Goal: Task Accomplishment & Management: Complete application form

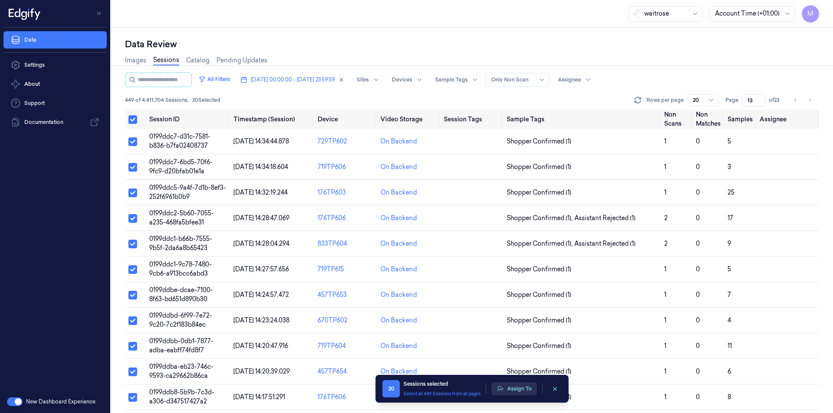
click at [525, 391] on button "Assign To" at bounding box center [514, 389] width 46 height 13
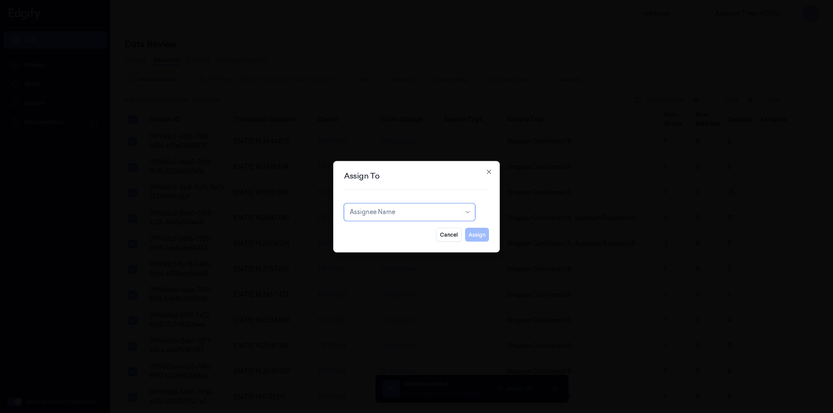
click at [408, 221] on div "Cancel Assign" at bounding box center [416, 231] width 145 height 21
click at [397, 217] on div "Assignee Name" at bounding box center [405, 212] width 111 height 12
type input "ank"
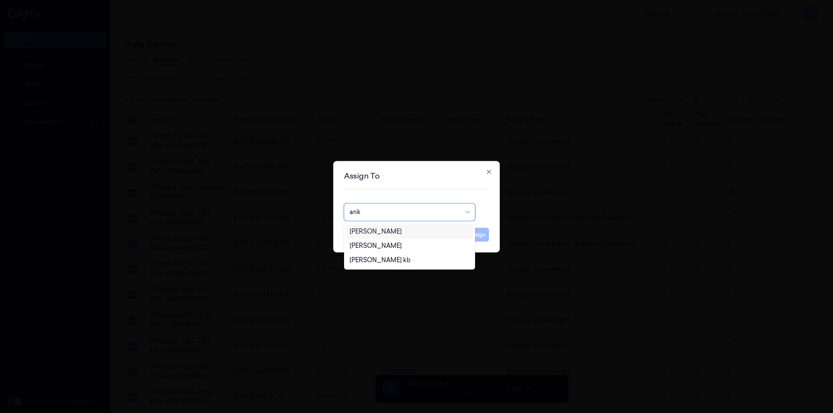
click at [391, 233] on div "[PERSON_NAME]" at bounding box center [410, 231] width 120 height 9
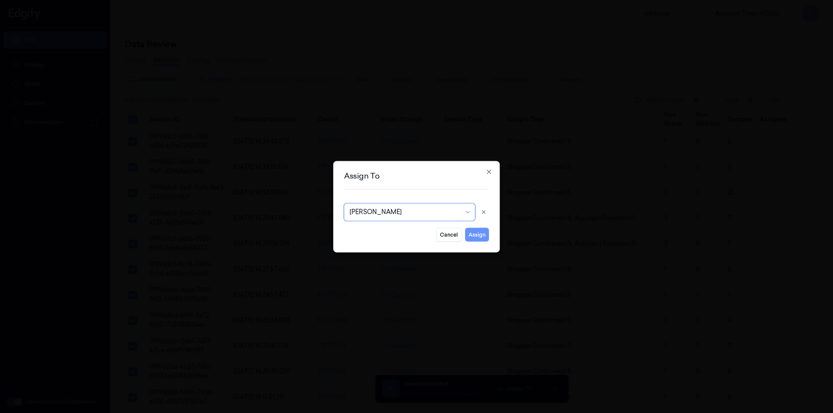
click at [475, 234] on button "Assign" at bounding box center [477, 235] width 24 height 14
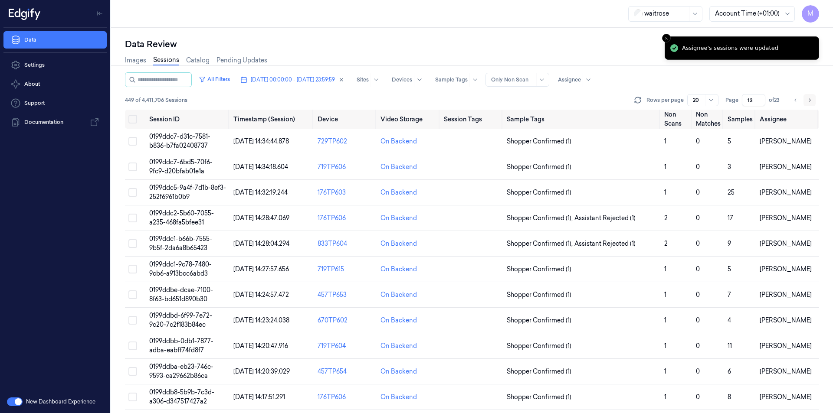
drag, startPoint x: 810, startPoint y: 100, endPoint x: 804, endPoint y: 103, distance: 7.2
click at [811, 100] on icon "Go to next page" at bounding box center [809, 100] width 5 height 7
type input "14"
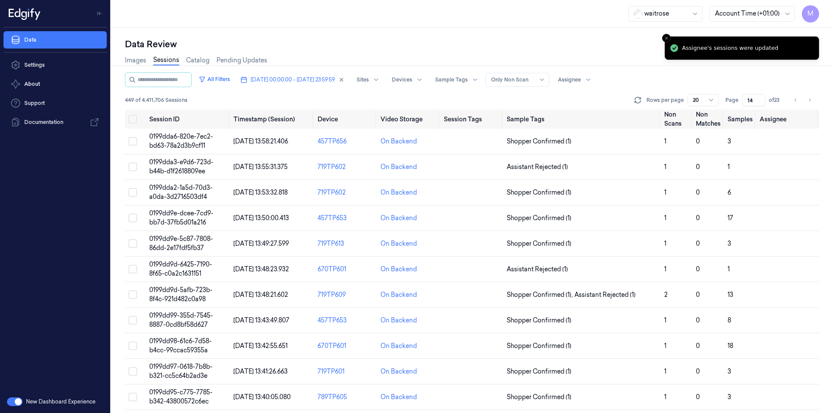
click at [462, 52] on div "Images Sessions Catalog Pending Updates" at bounding box center [472, 61] width 694 height 22
click at [285, 45] on div "Data Review" at bounding box center [472, 44] width 694 height 12
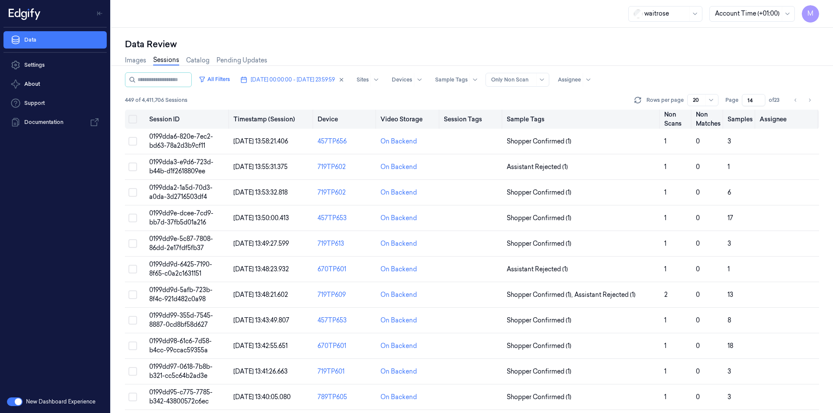
click at [135, 118] on button "Select all" at bounding box center [132, 119] width 9 height 9
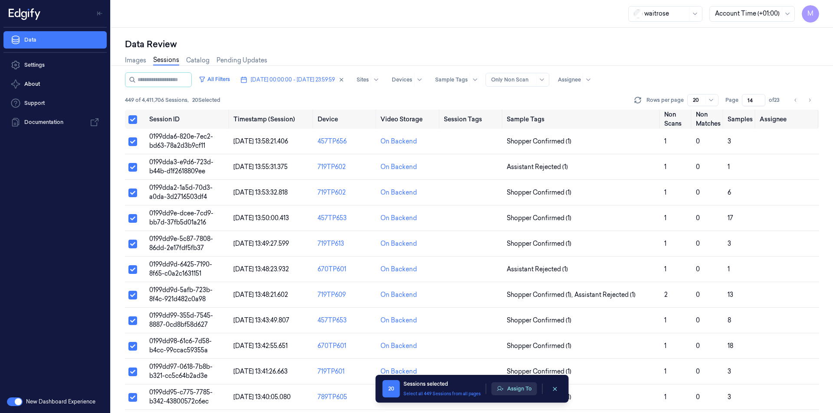
click at [511, 383] on button "Assign To" at bounding box center [514, 389] width 46 height 13
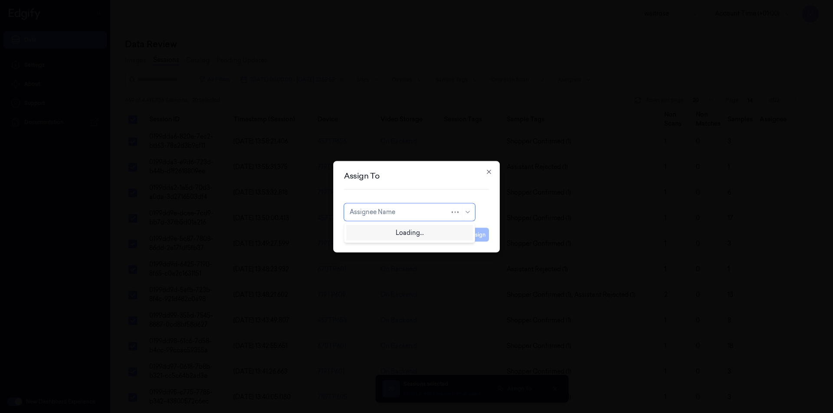
click at [441, 210] on div at bounding box center [400, 212] width 100 height 9
type input "var"
click at [390, 233] on div "[PERSON_NAME]" at bounding box center [376, 231] width 52 height 9
click at [481, 233] on button "Assign" at bounding box center [477, 235] width 24 height 14
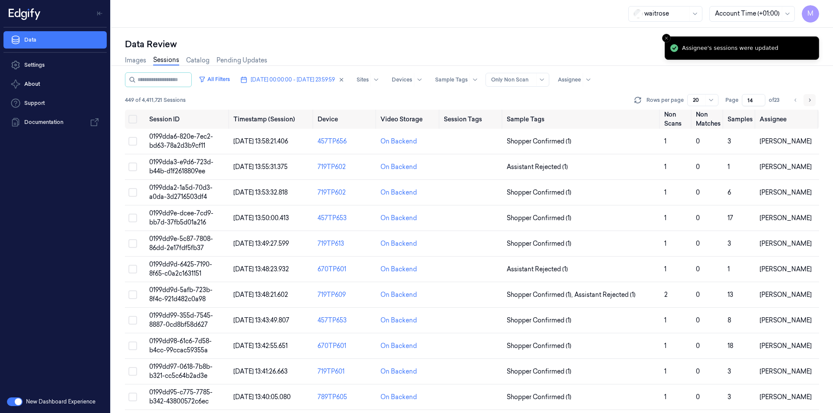
click at [812, 100] on button "Go to next page" at bounding box center [809, 100] width 12 height 12
type input "15"
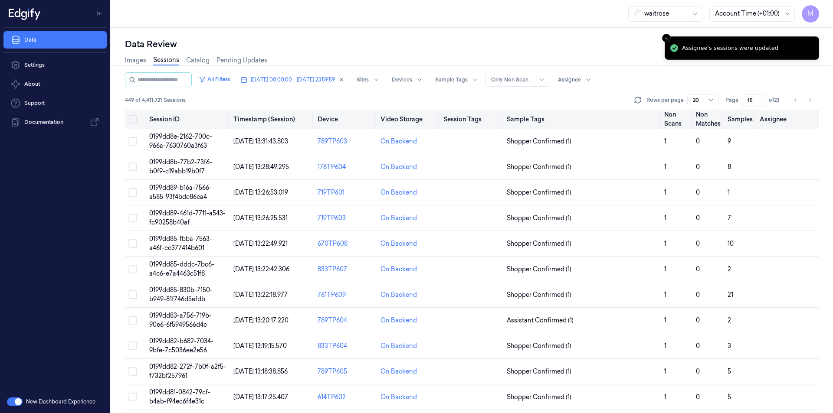
click at [134, 118] on button "Select all" at bounding box center [132, 119] width 9 height 9
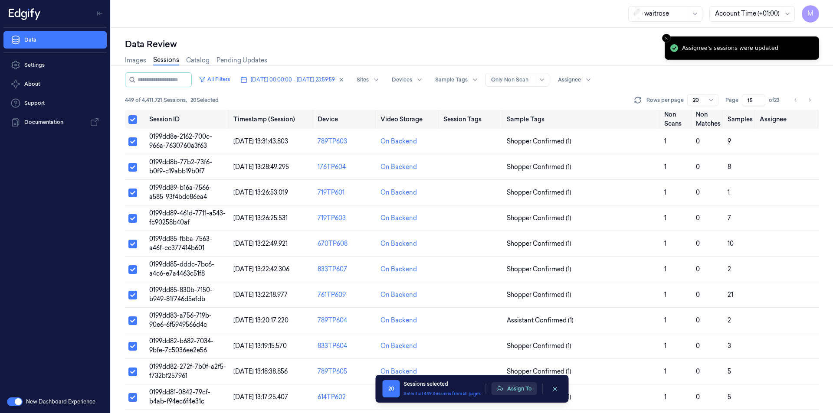
click at [516, 391] on button "Assign To" at bounding box center [514, 389] width 46 height 13
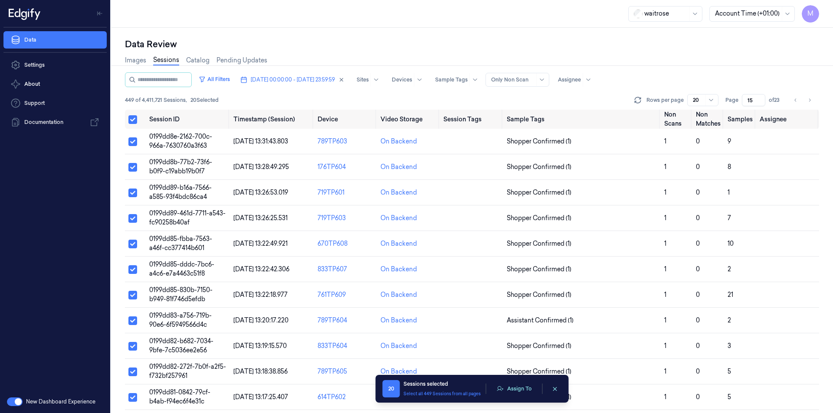
click at [397, 216] on div "On Backend" at bounding box center [398, 218] width 36 height 9
click at [522, 387] on button "Assign To" at bounding box center [514, 389] width 46 height 13
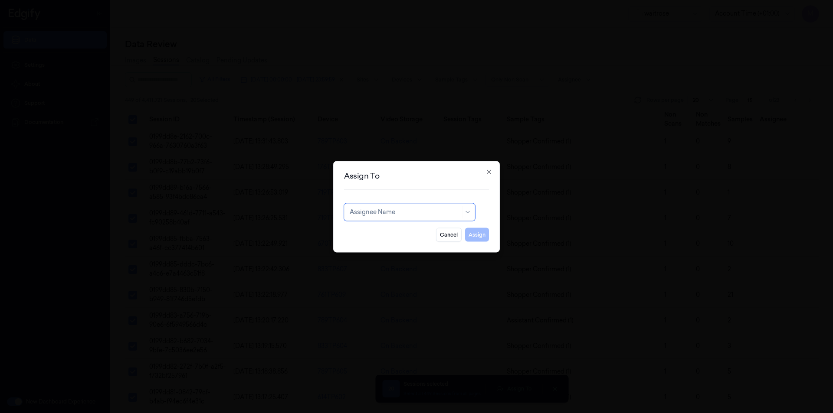
click at [419, 215] on div at bounding box center [405, 212] width 111 height 9
type input "ro"
click at [397, 235] on div "[PERSON_NAME]" at bounding box center [410, 231] width 120 height 9
click at [483, 240] on button "Assign" at bounding box center [477, 235] width 24 height 14
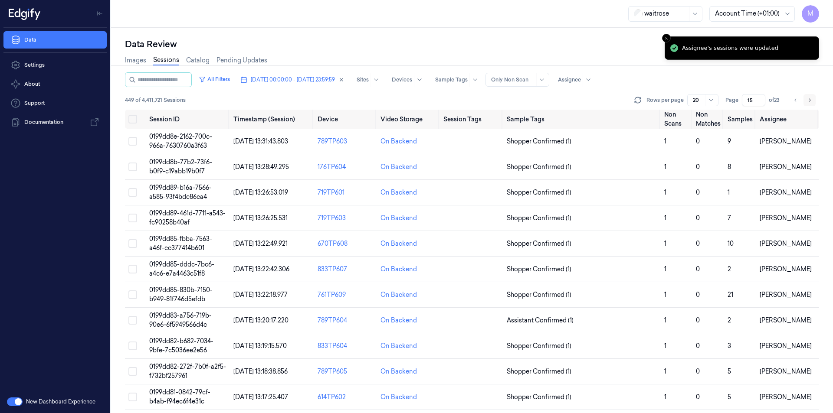
click at [811, 98] on icon "Go to next page" at bounding box center [809, 100] width 5 height 7
type input "16"
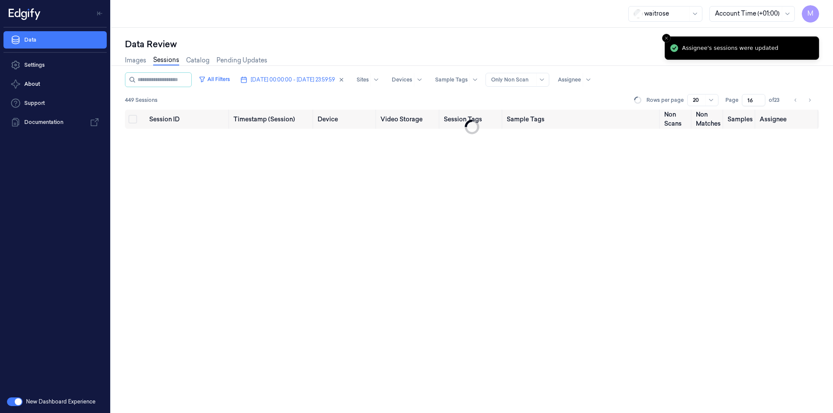
click at [504, 44] on div "Data Review" at bounding box center [472, 44] width 694 height 12
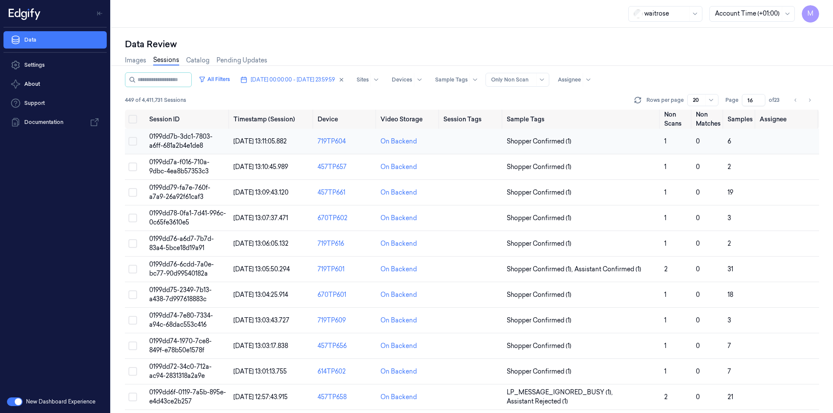
drag, startPoint x: 130, startPoint y: 117, endPoint x: 144, endPoint y: 138, distance: 25.2
click at [130, 117] on button "Select all" at bounding box center [132, 119] width 9 height 9
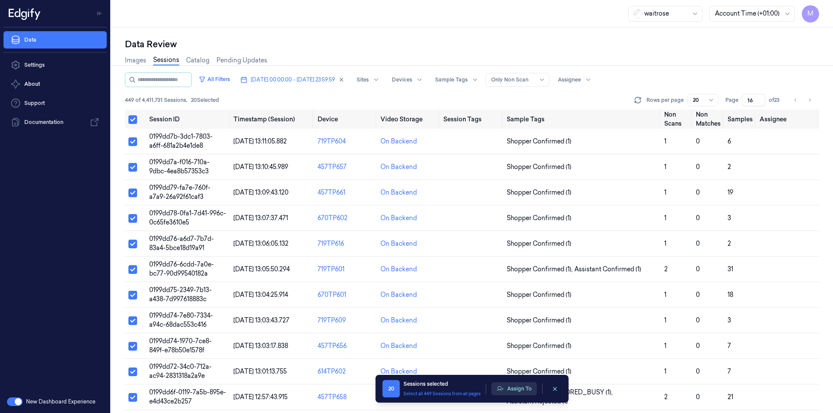
click at [531, 387] on button "Assign To" at bounding box center [514, 389] width 46 height 13
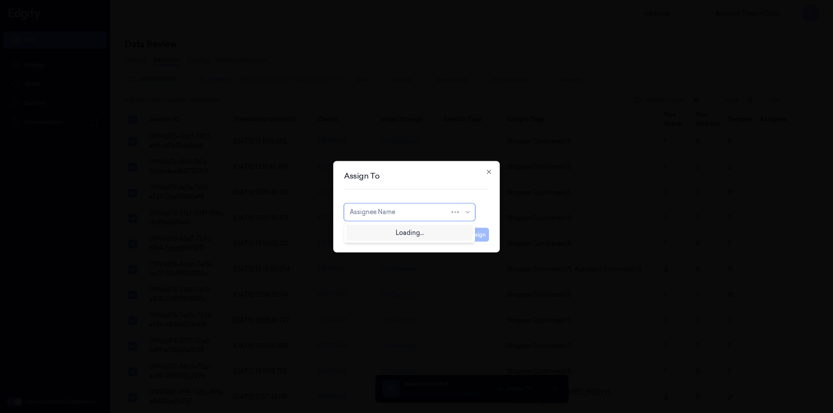
click at [419, 216] on div at bounding box center [400, 212] width 100 height 9
type input "ank"
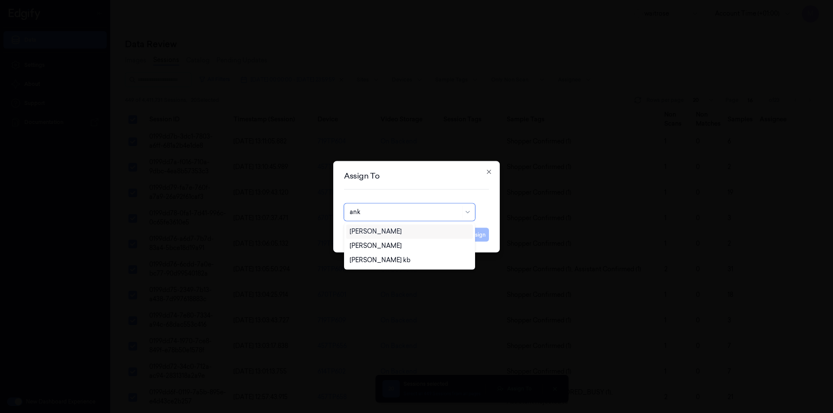
click at [392, 233] on div "[PERSON_NAME]" at bounding box center [410, 231] width 120 height 9
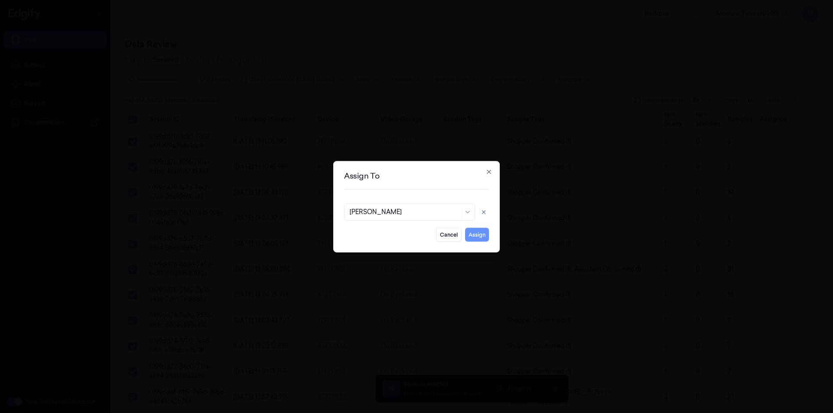
click at [474, 232] on button "Assign" at bounding box center [477, 235] width 24 height 14
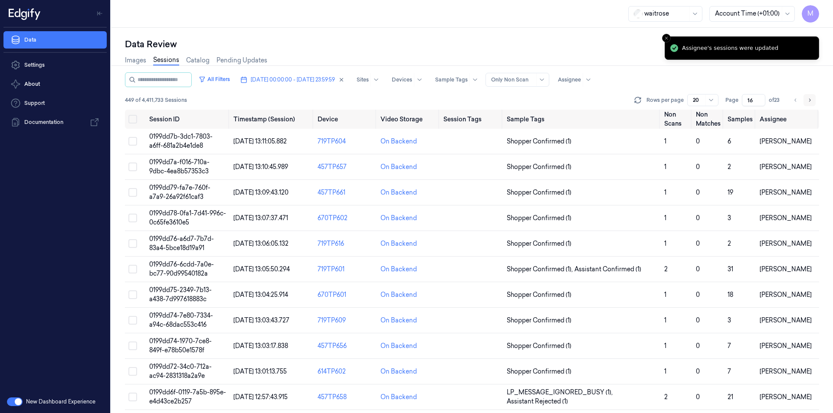
click at [810, 99] on icon "Go to next page" at bounding box center [809, 100] width 5 height 7
type input "17"
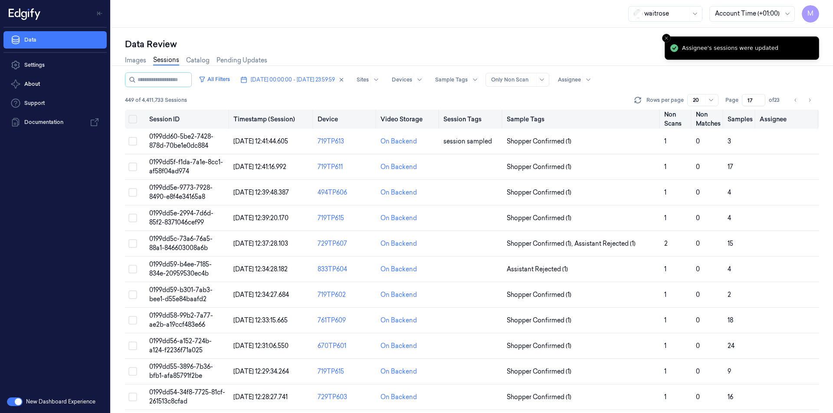
click at [134, 120] on button "Select all" at bounding box center [132, 119] width 9 height 9
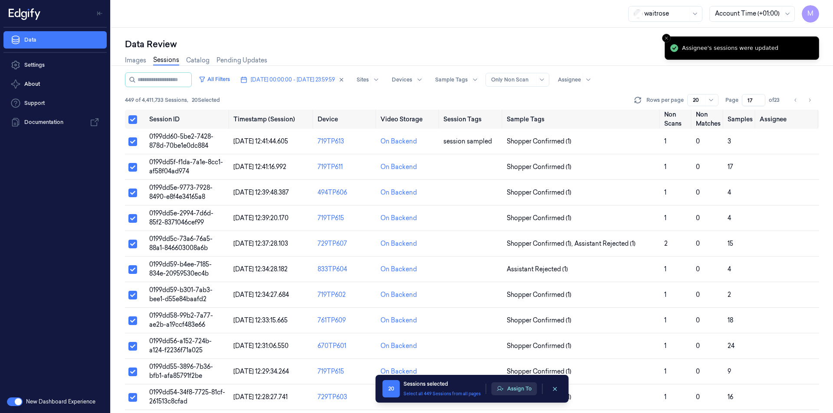
click at [523, 383] on button "Assign To" at bounding box center [514, 389] width 46 height 13
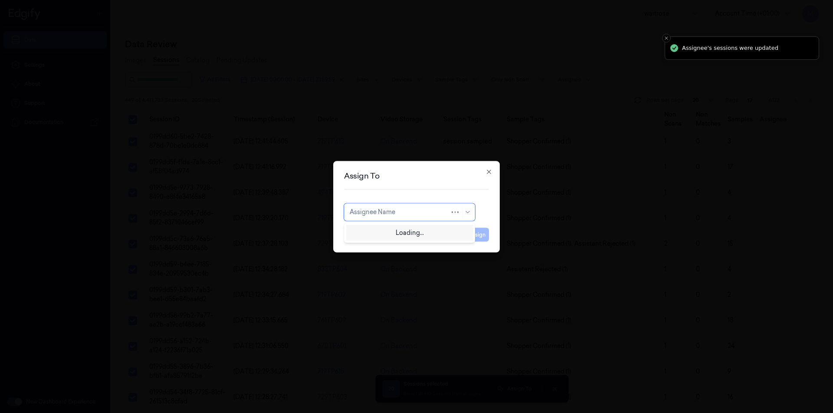
click at [414, 213] on div at bounding box center [400, 212] width 100 height 9
type input "var"
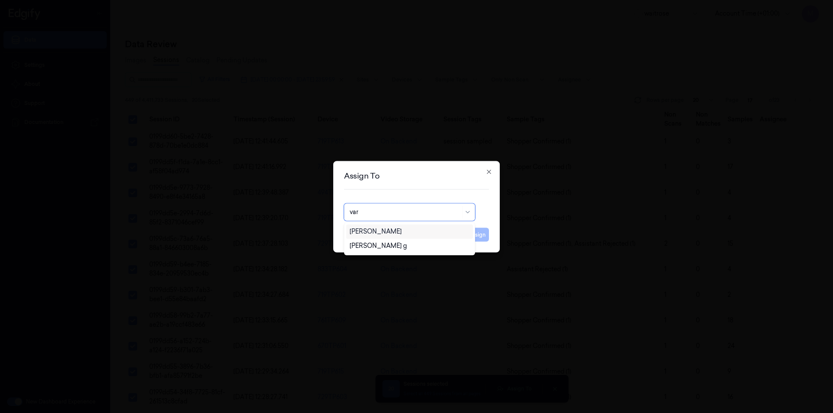
click at [374, 230] on div "[PERSON_NAME]" at bounding box center [376, 231] width 52 height 9
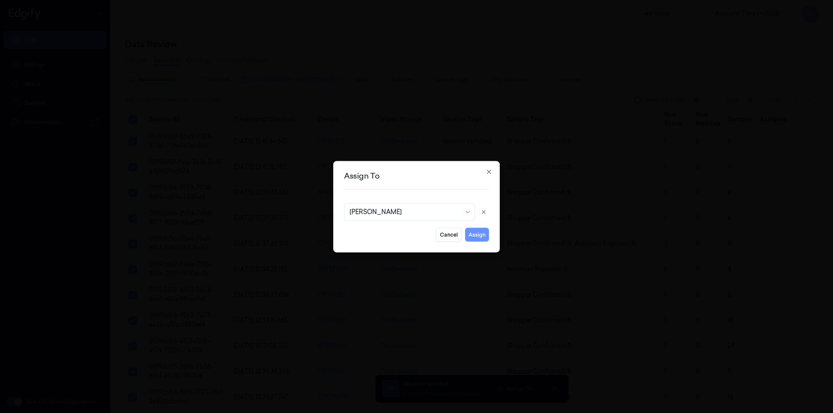
click at [471, 231] on button "Assign" at bounding box center [477, 235] width 24 height 14
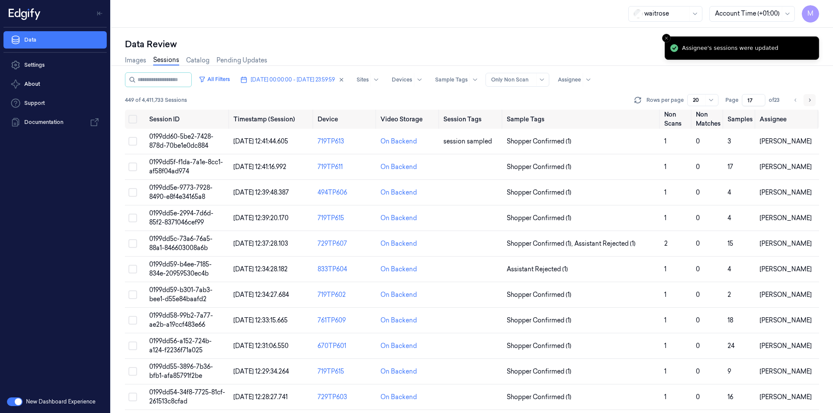
click at [809, 102] on icon "Go to next page" at bounding box center [809, 100] width 5 height 7
type input "18"
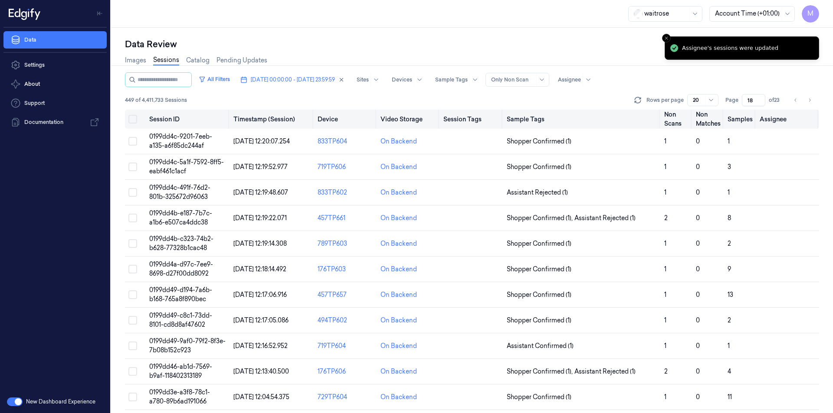
click at [131, 121] on button "Select all" at bounding box center [132, 119] width 9 height 9
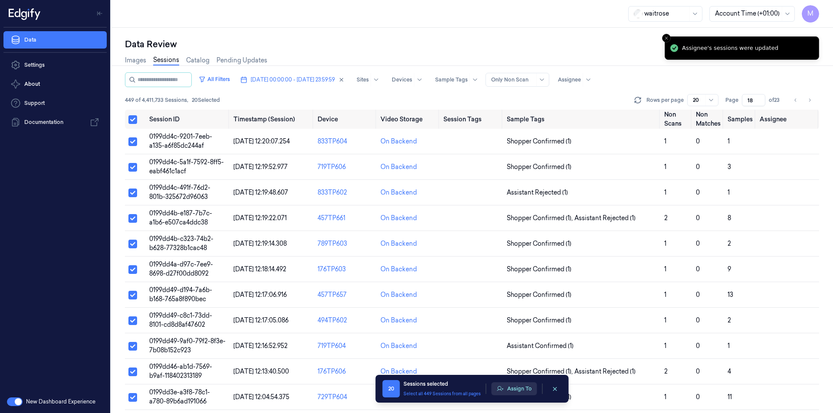
click at [520, 390] on button "Assign To" at bounding box center [514, 389] width 46 height 13
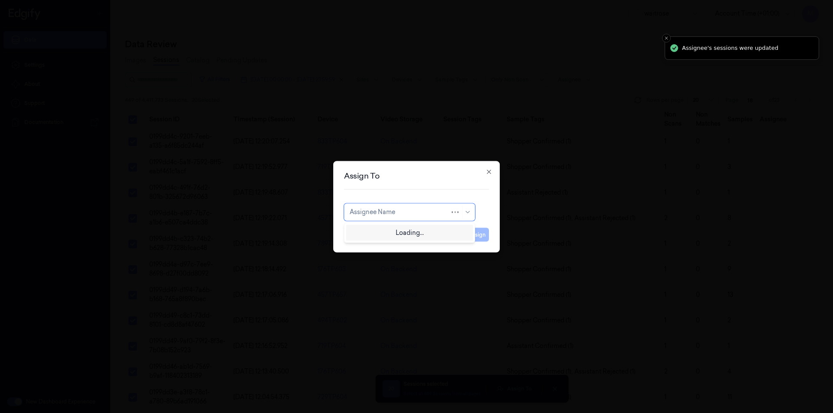
click at [406, 210] on div at bounding box center [400, 212] width 100 height 9
type input "ro"
click at [393, 231] on div "[PERSON_NAME]" at bounding box center [376, 231] width 52 height 9
click at [478, 233] on button "Assign" at bounding box center [477, 235] width 24 height 14
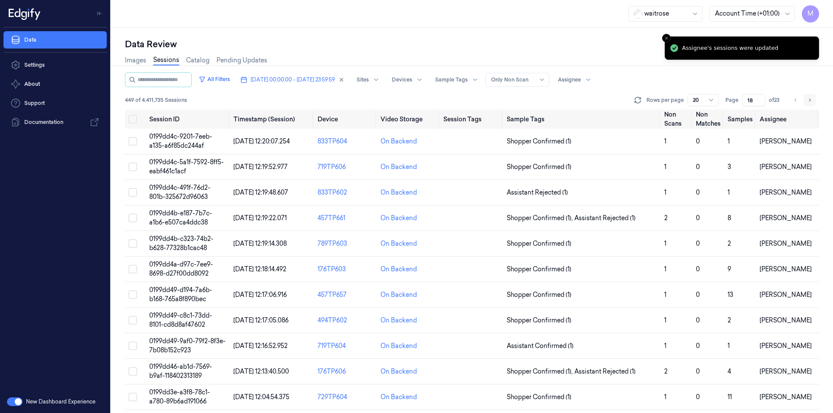
click at [811, 98] on icon "Go to next page" at bounding box center [809, 100] width 5 height 7
type input "19"
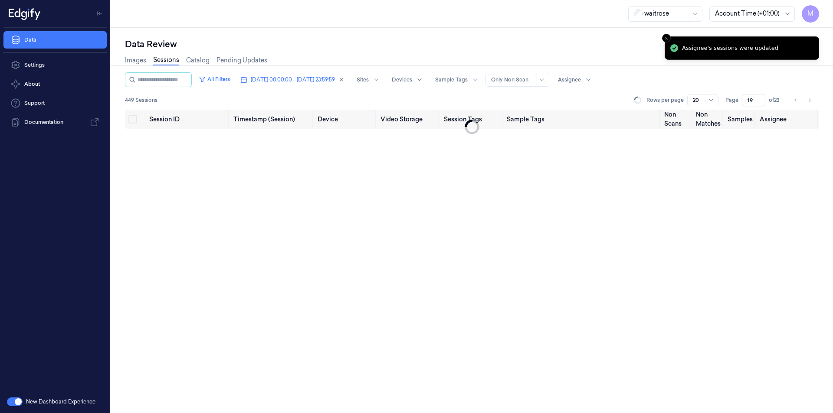
click at [538, 47] on div "Data Review" at bounding box center [472, 44] width 694 height 12
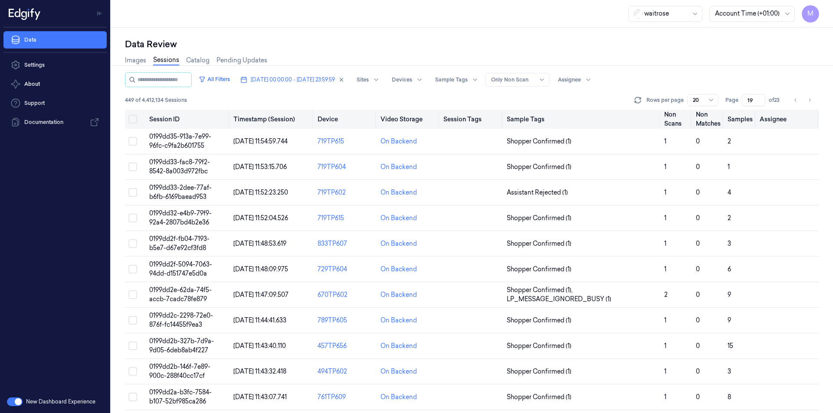
click at [132, 119] on button "Select all" at bounding box center [132, 119] width 9 height 9
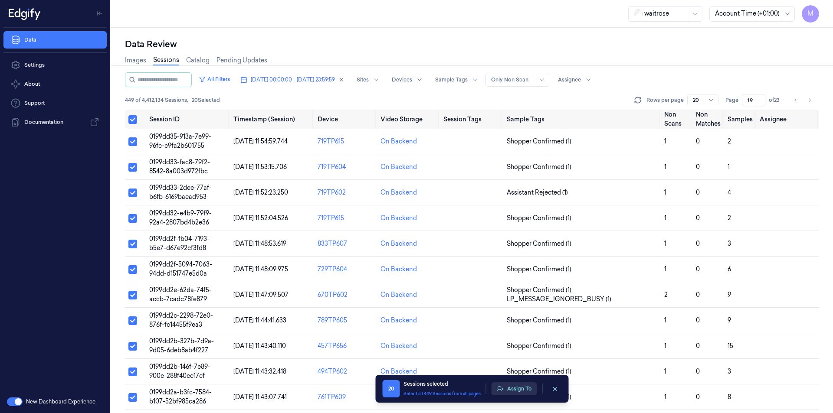
click at [520, 392] on button "Assign To" at bounding box center [514, 389] width 46 height 13
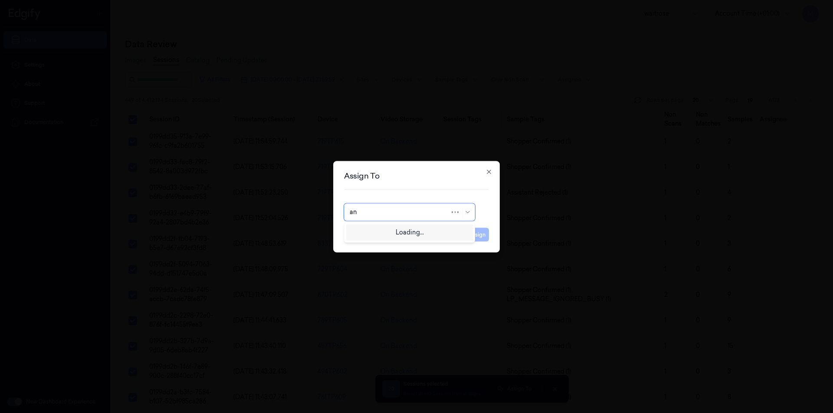
type input "ank"
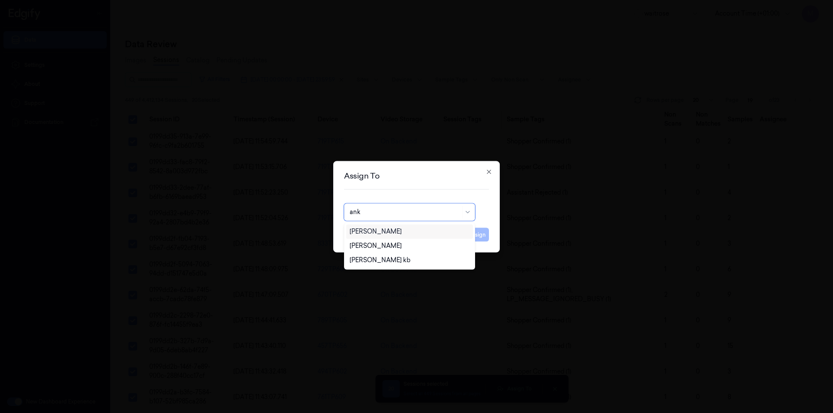
click at [384, 232] on div "[PERSON_NAME]" at bounding box center [376, 231] width 52 height 9
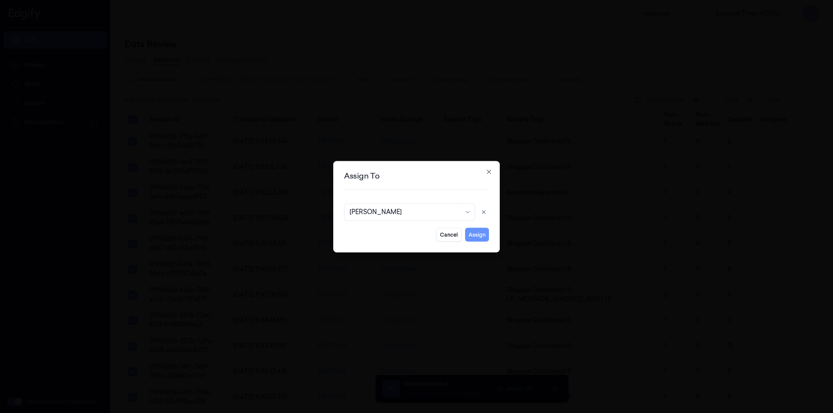
drag, startPoint x: 464, startPoint y: 234, endPoint x: 486, endPoint y: 239, distance: 23.1
click at [486, 239] on div "Cancel Assign" at bounding box center [416, 231] width 145 height 21
click at [485, 240] on button "Assign" at bounding box center [477, 235] width 24 height 14
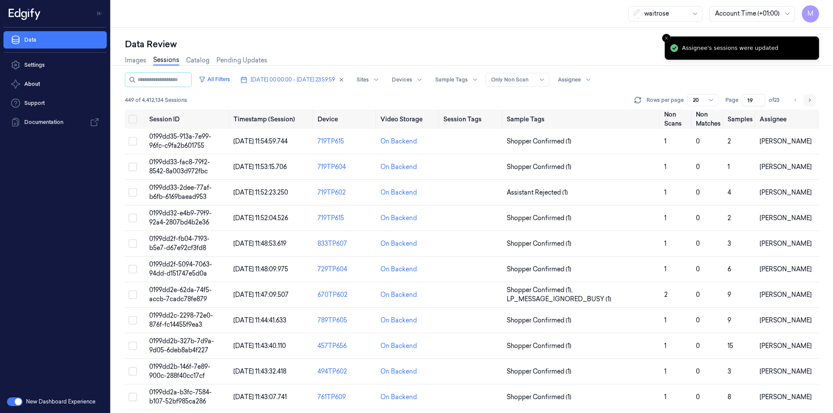
click at [811, 100] on icon "Go to next page" at bounding box center [809, 100] width 5 height 7
type input "20"
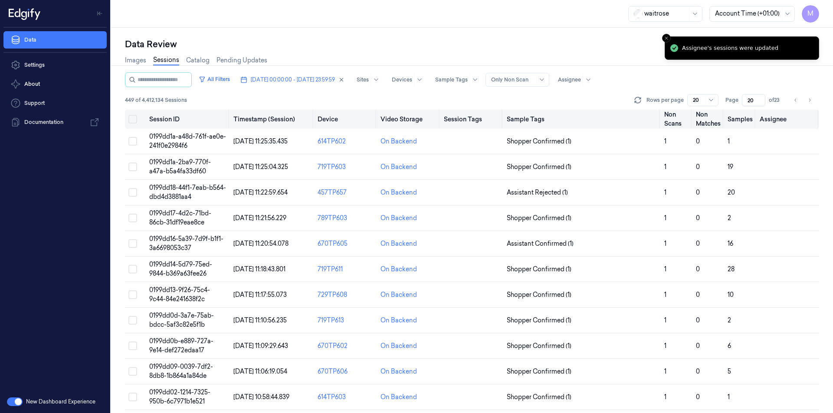
click at [131, 121] on button "Select all" at bounding box center [132, 119] width 9 height 9
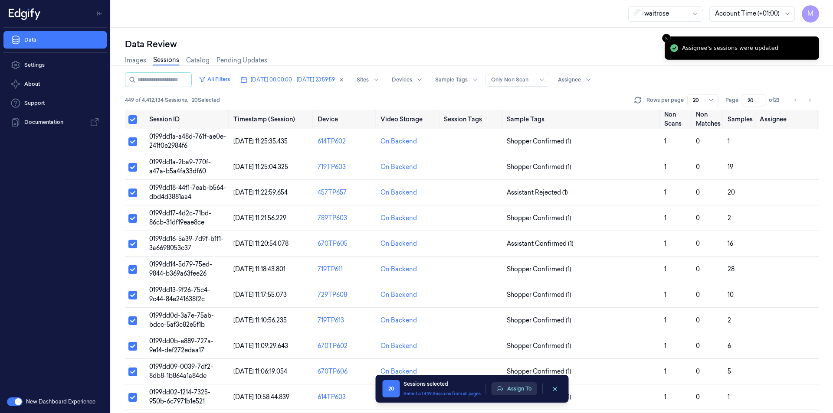
click at [531, 393] on button "Assign To" at bounding box center [514, 389] width 46 height 13
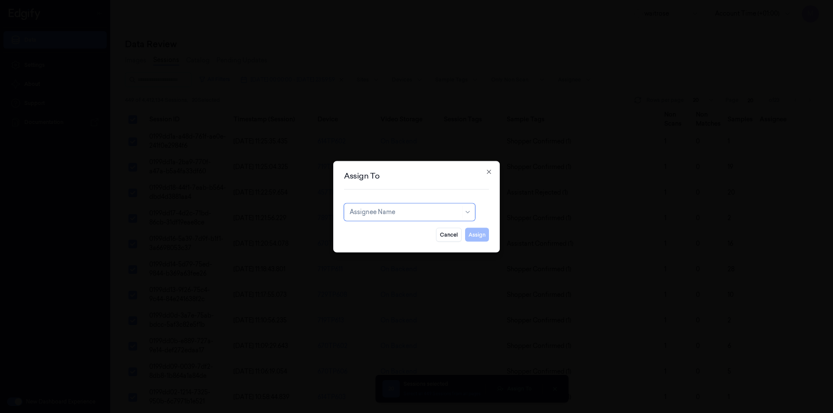
click at [397, 215] on div at bounding box center [405, 212] width 111 height 9
type input "var"
click at [383, 233] on div "[PERSON_NAME]" at bounding box center [376, 231] width 52 height 9
click at [479, 234] on button "Assign" at bounding box center [477, 235] width 24 height 14
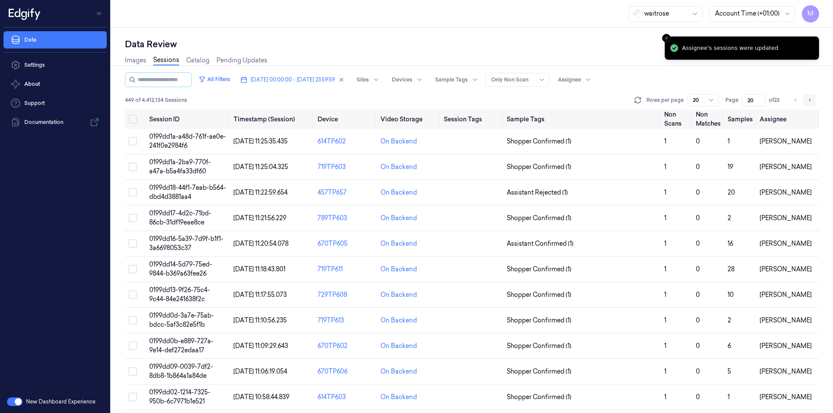
click at [812, 101] on button "Go to next page" at bounding box center [809, 100] width 12 height 12
type input "21"
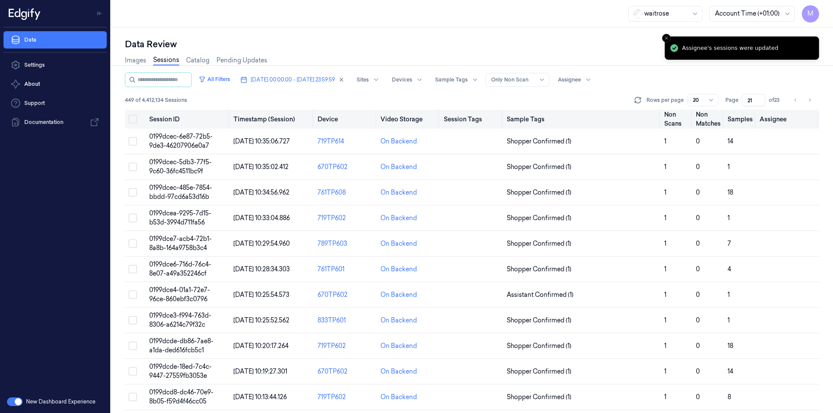
click at [133, 121] on button "Select all" at bounding box center [132, 119] width 9 height 9
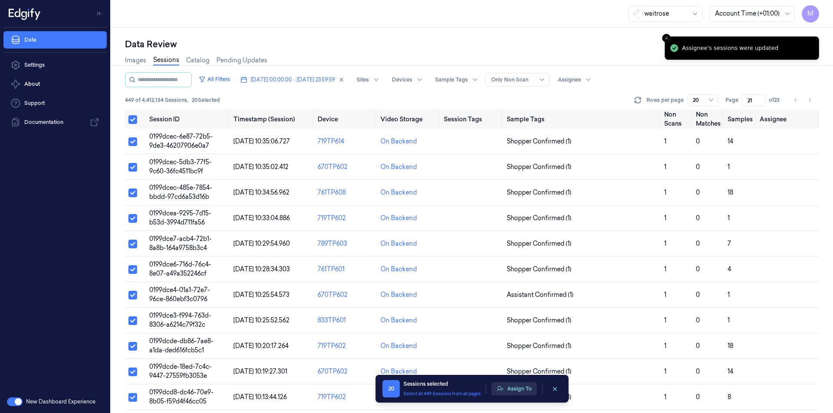
click at [527, 392] on button "Assign To" at bounding box center [514, 389] width 46 height 13
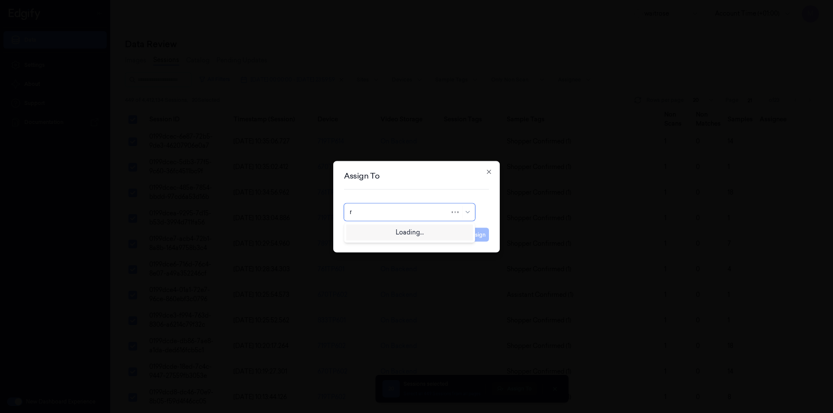
type input "ro"
click at [376, 235] on div "[PERSON_NAME]" at bounding box center [376, 231] width 52 height 9
click at [482, 237] on button "Assign" at bounding box center [477, 235] width 24 height 14
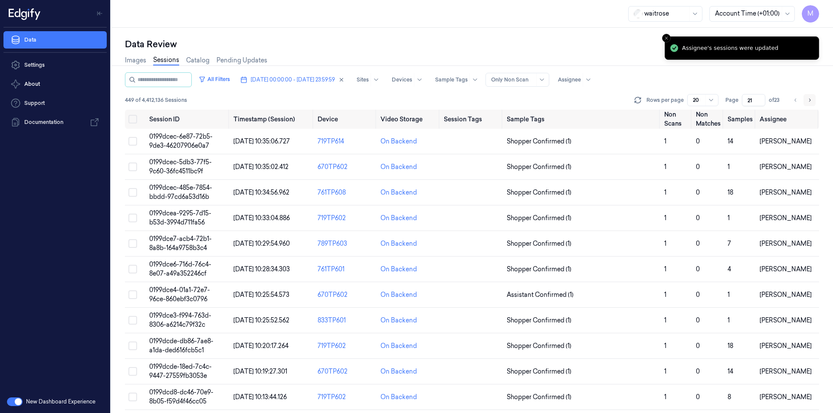
click at [815, 100] on button "Go to next page" at bounding box center [809, 100] width 12 height 12
type input "22"
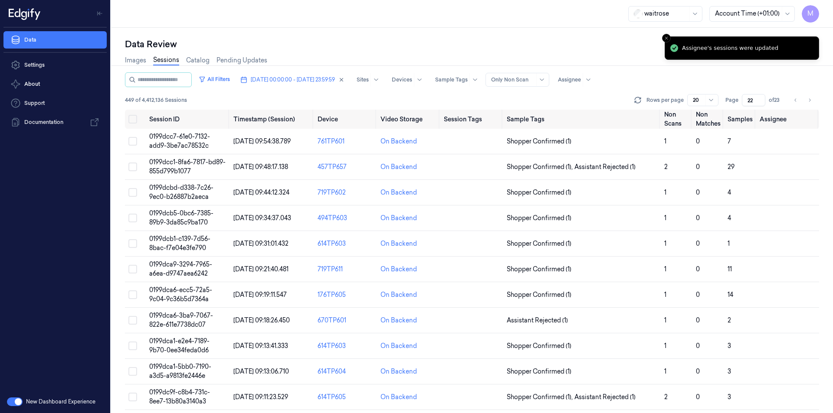
click at [471, 53] on div "Images Sessions Catalog Pending Updates" at bounding box center [472, 61] width 694 height 22
